Goal: Find specific page/section: Find specific page/section

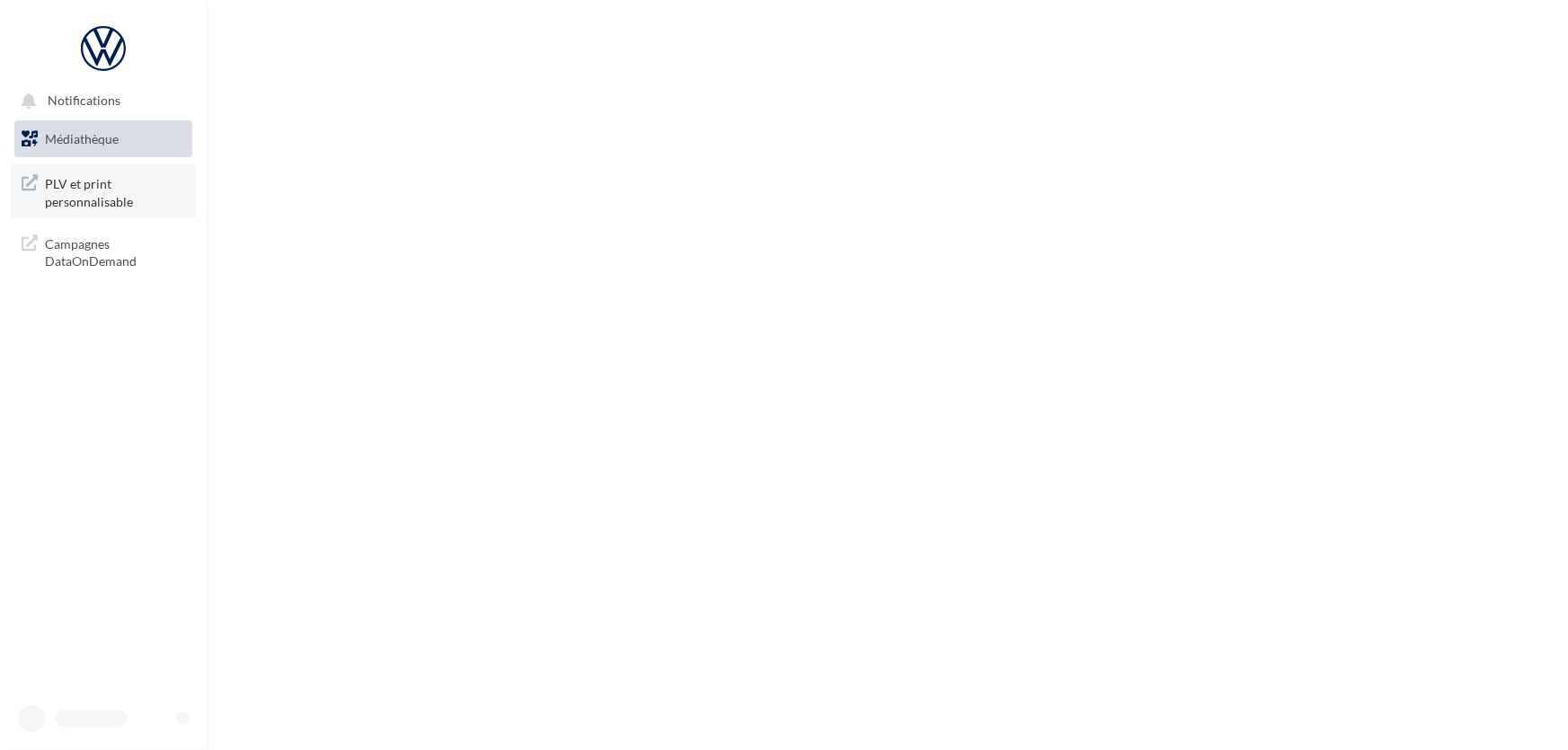
click at [90, 186] on span "PLV et print personnalisable" at bounding box center [115, 191] width 140 height 39
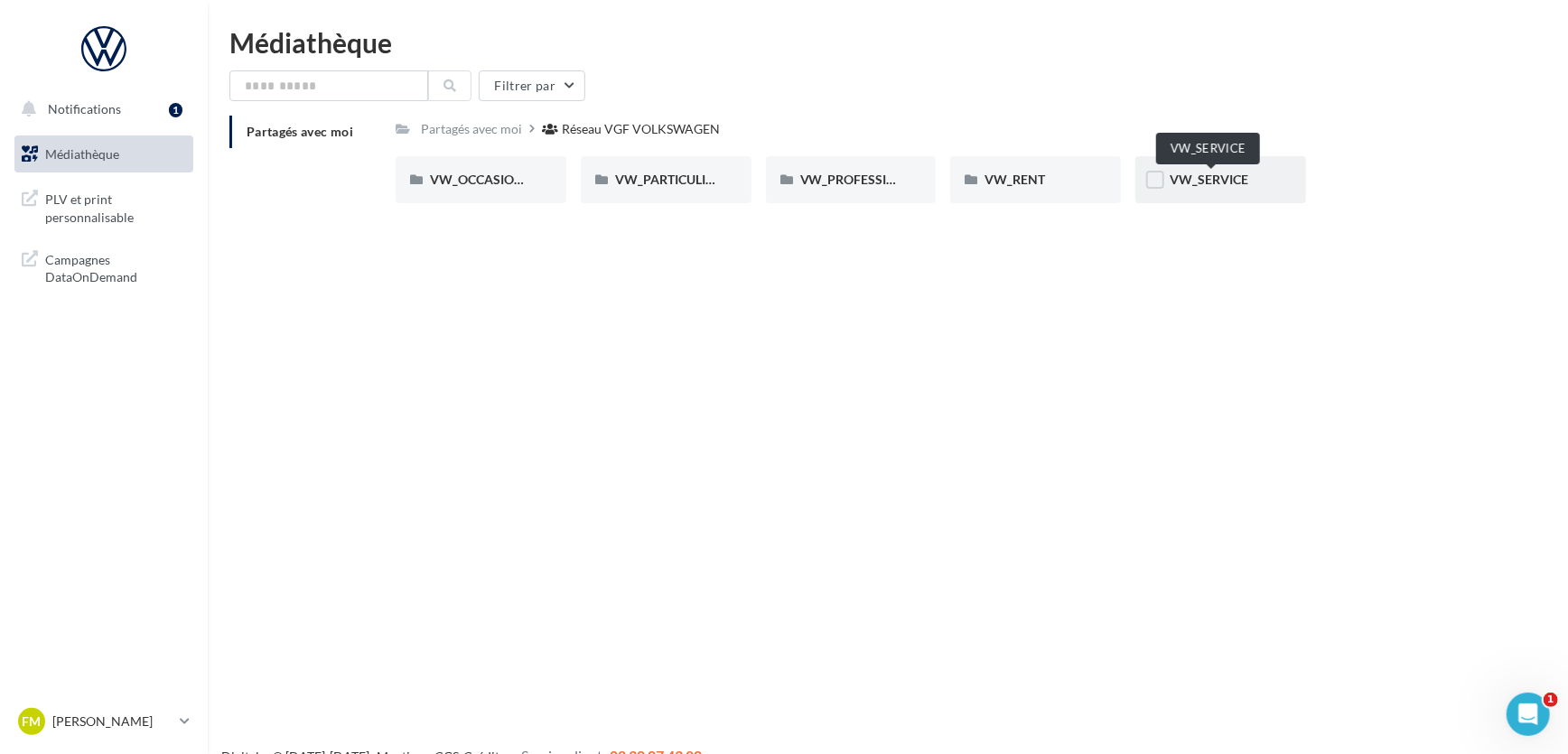
click at [1208, 183] on span "VW_SERVICE" at bounding box center [1208, 179] width 78 height 15
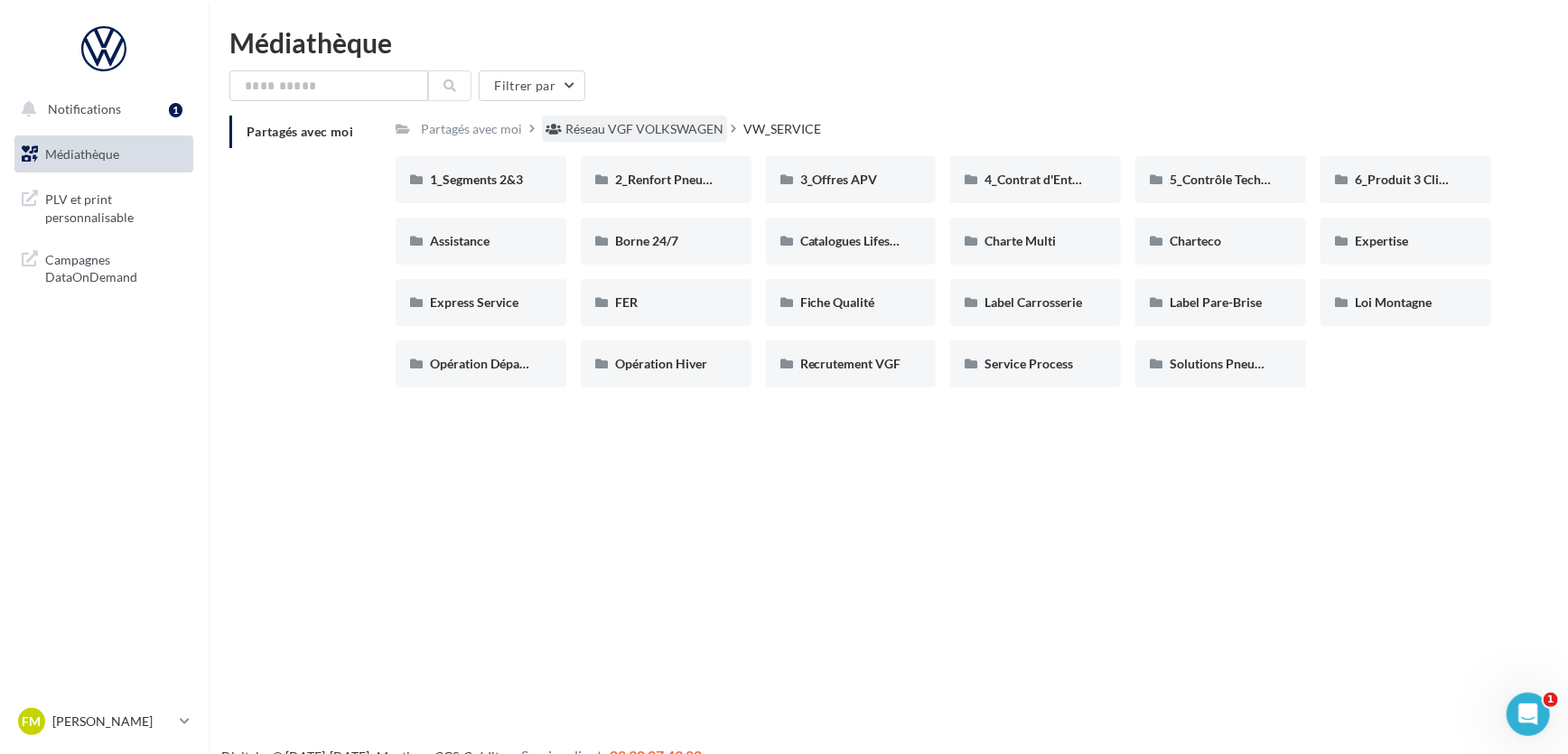
click at [678, 123] on div "Réseau VGF VOLKSWAGEN" at bounding box center [644, 129] width 158 height 18
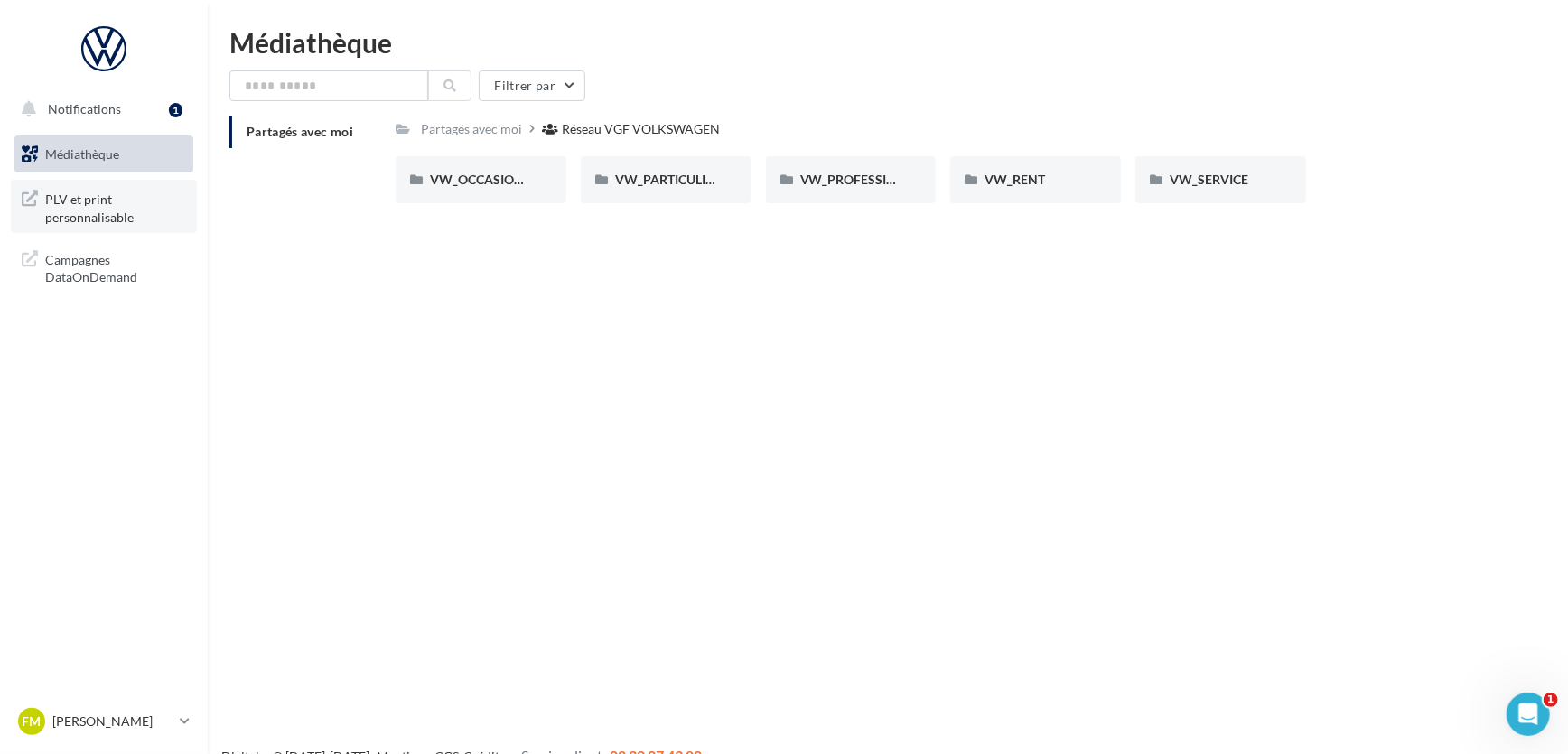
click at [88, 203] on span "PLV et print personnalisable" at bounding box center [115, 206] width 141 height 39
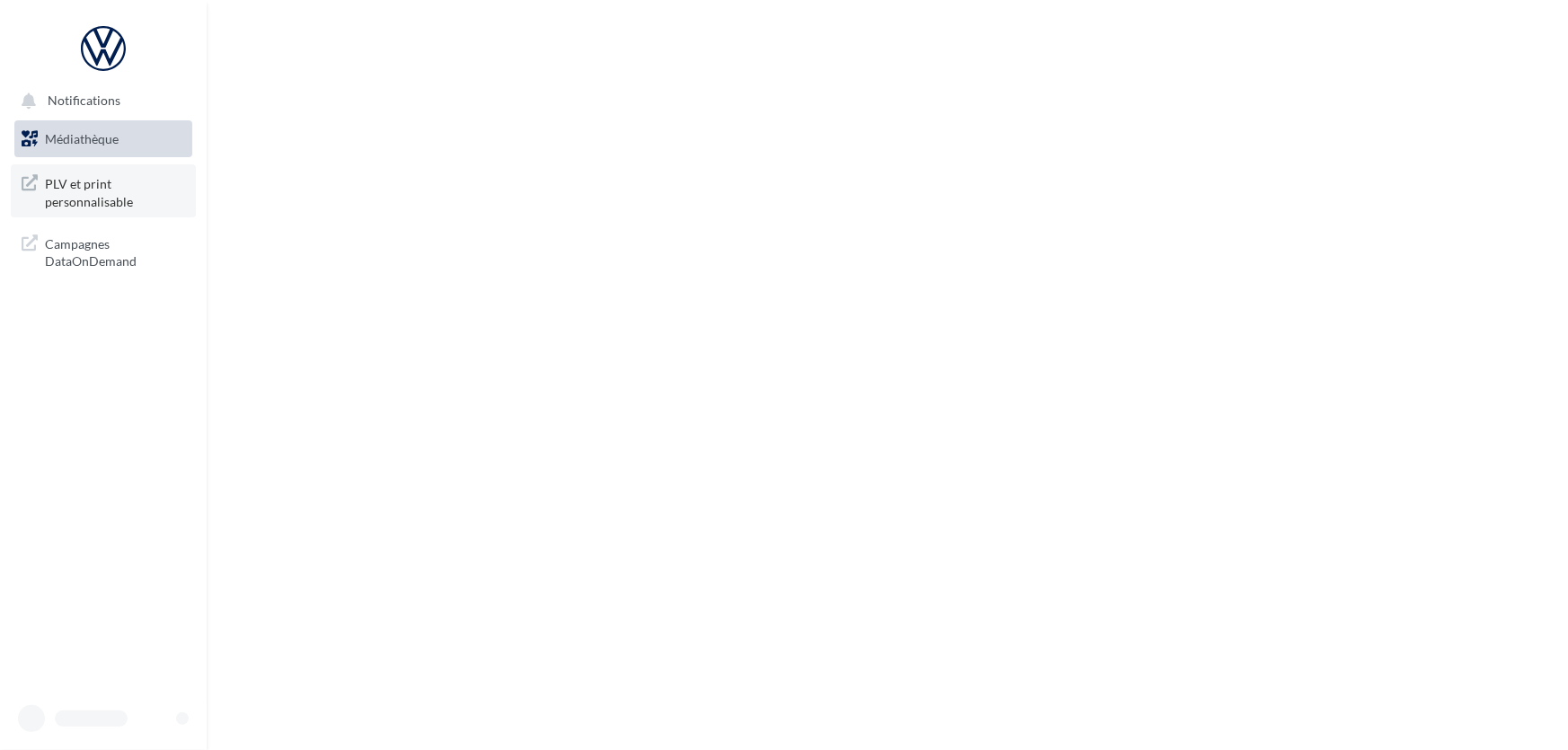
click at [84, 182] on span "PLV et print personnalisable" at bounding box center [115, 191] width 140 height 39
